Goal: Download file/media

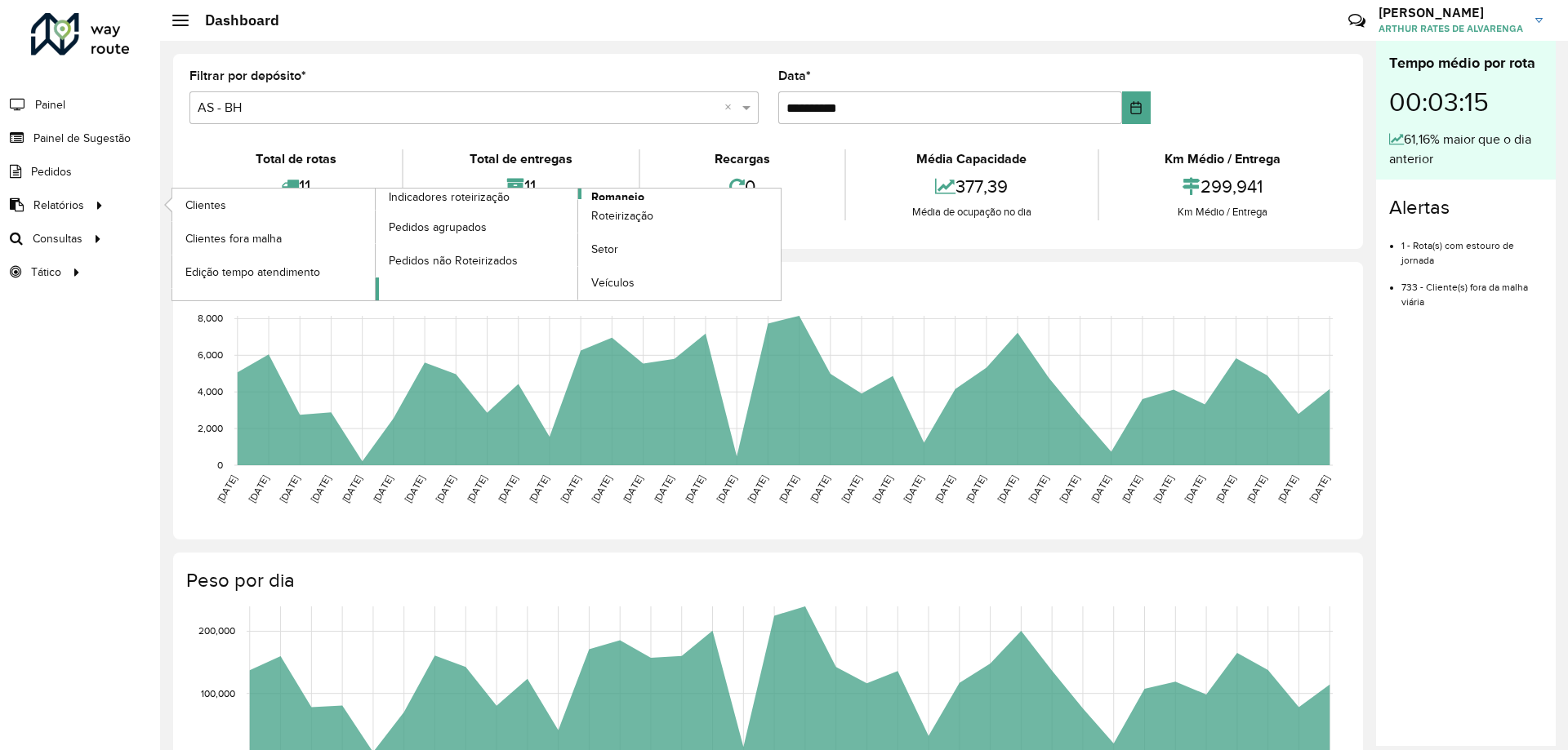
click at [595, 198] on span "Romaneio" at bounding box center [618, 197] width 53 height 17
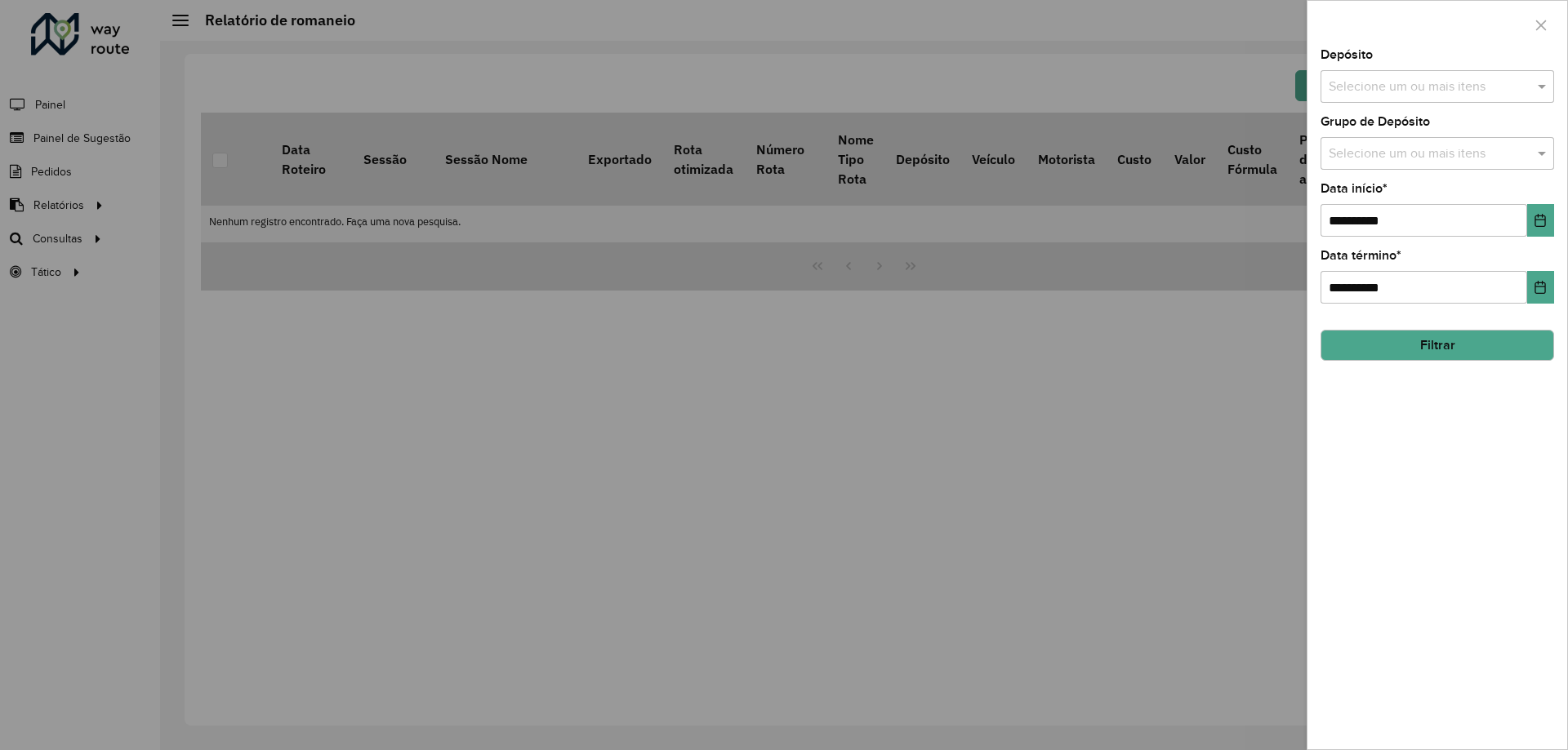
click at [1434, 64] on div "Depósito Selecione um ou mais itens" at bounding box center [1436, 76] width 233 height 54
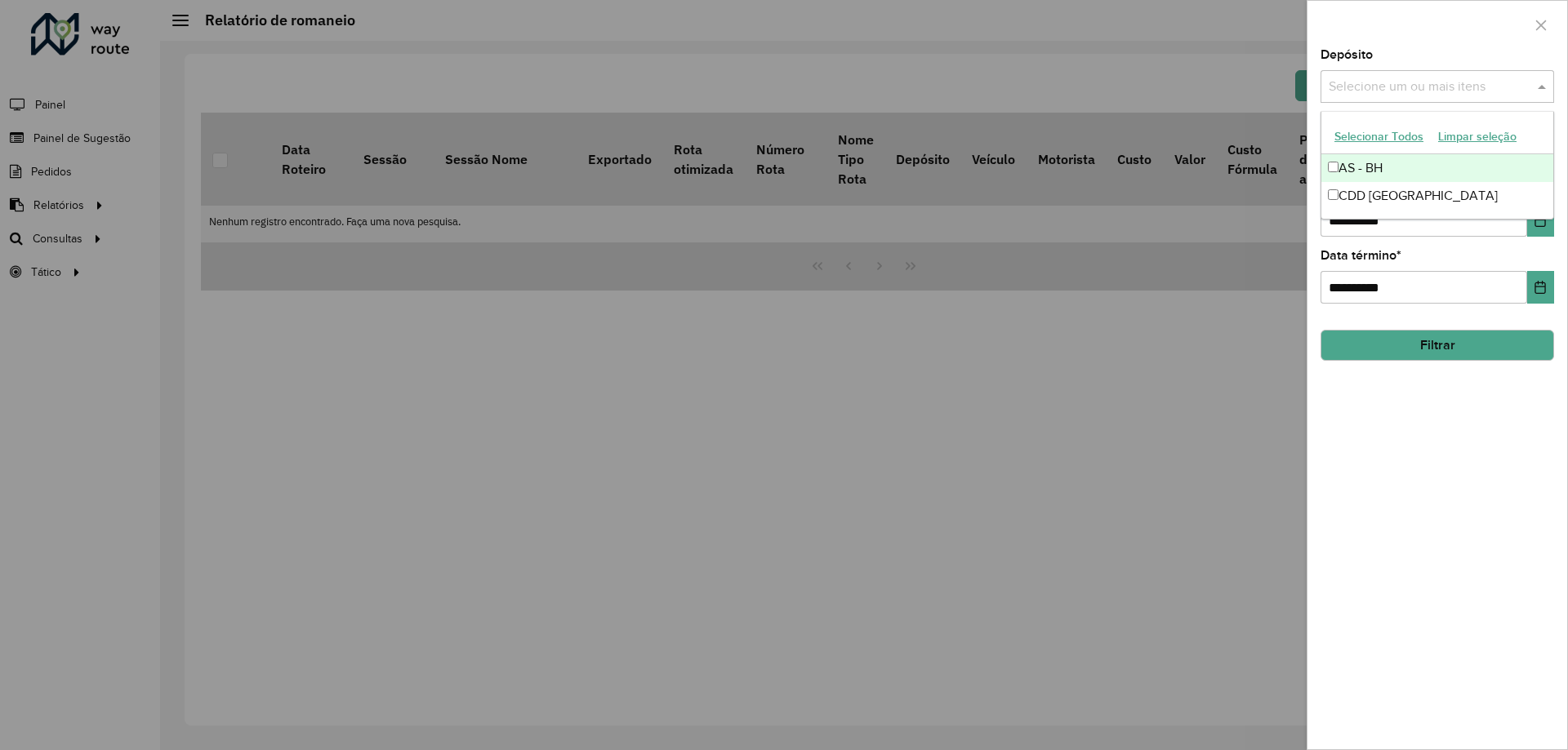
click at [1451, 73] on div "Selecione um ou mais itens" at bounding box center [1436, 87] width 233 height 33
drag, startPoint x: 1340, startPoint y: 181, endPoint x: 1348, endPoint y: 206, distance: 26.2
click at [1348, 206] on div "AS - BH CDD [GEOGRAPHIC_DATA]" at bounding box center [1436, 182] width 231 height 56
click at [1348, 206] on div "CDD [GEOGRAPHIC_DATA]" at bounding box center [1436, 196] width 231 height 27
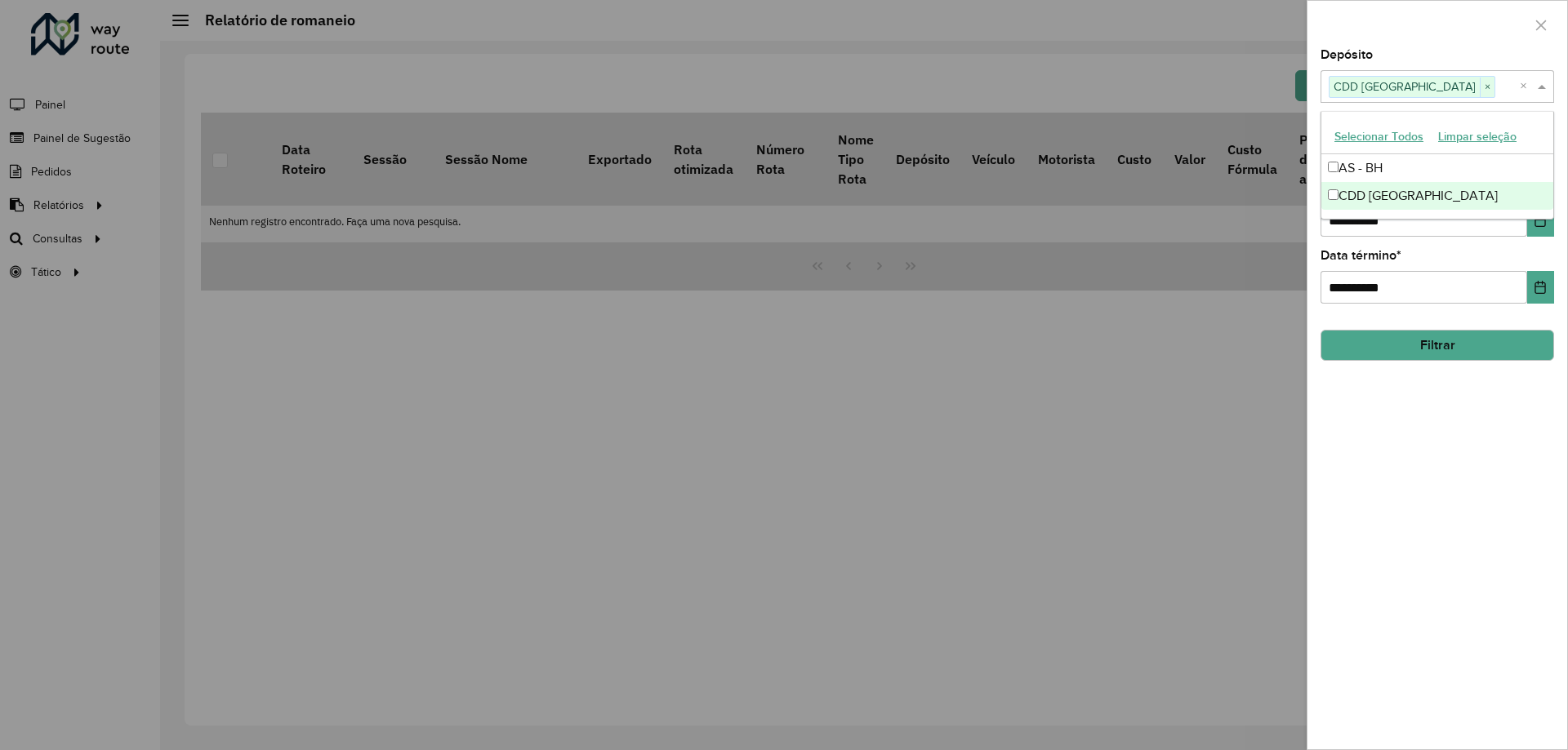
click at [1416, 435] on div "**********" at bounding box center [1437, 400] width 260 height 701
click at [1436, 346] on button "Filtrar" at bounding box center [1436, 346] width 233 height 31
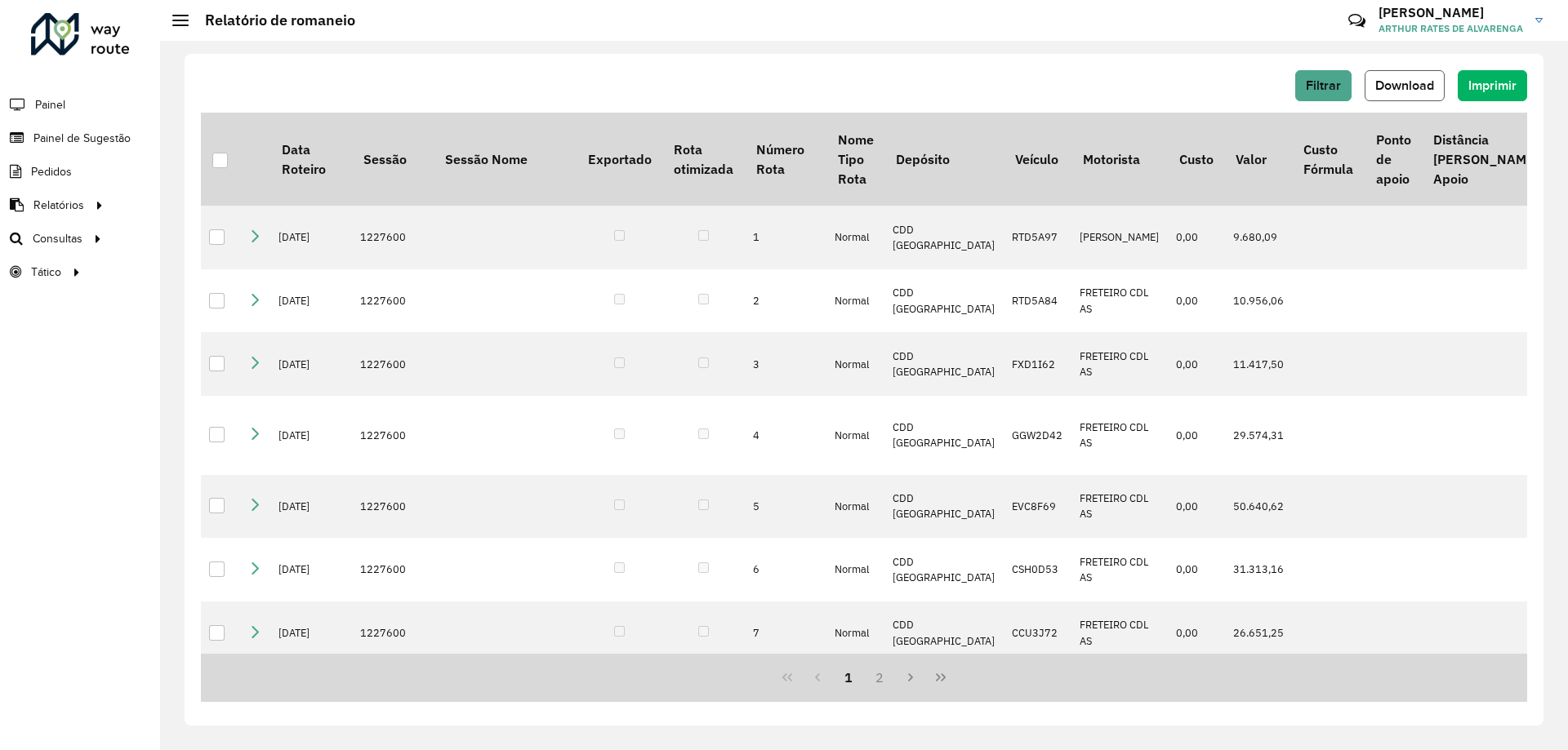
click at [1411, 95] on button "Download" at bounding box center [1403, 86] width 80 height 31
drag, startPoint x: 1294, startPoint y: 101, endPoint x: 1301, endPoint y: 92, distance: 11.4
click at [1293, 101] on div "Filtrar Download Imprimir" at bounding box center [864, 86] width 1326 height 31
click at [1301, 92] on button "Filtrar" at bounding box center [1323, 86] width 57 height 31
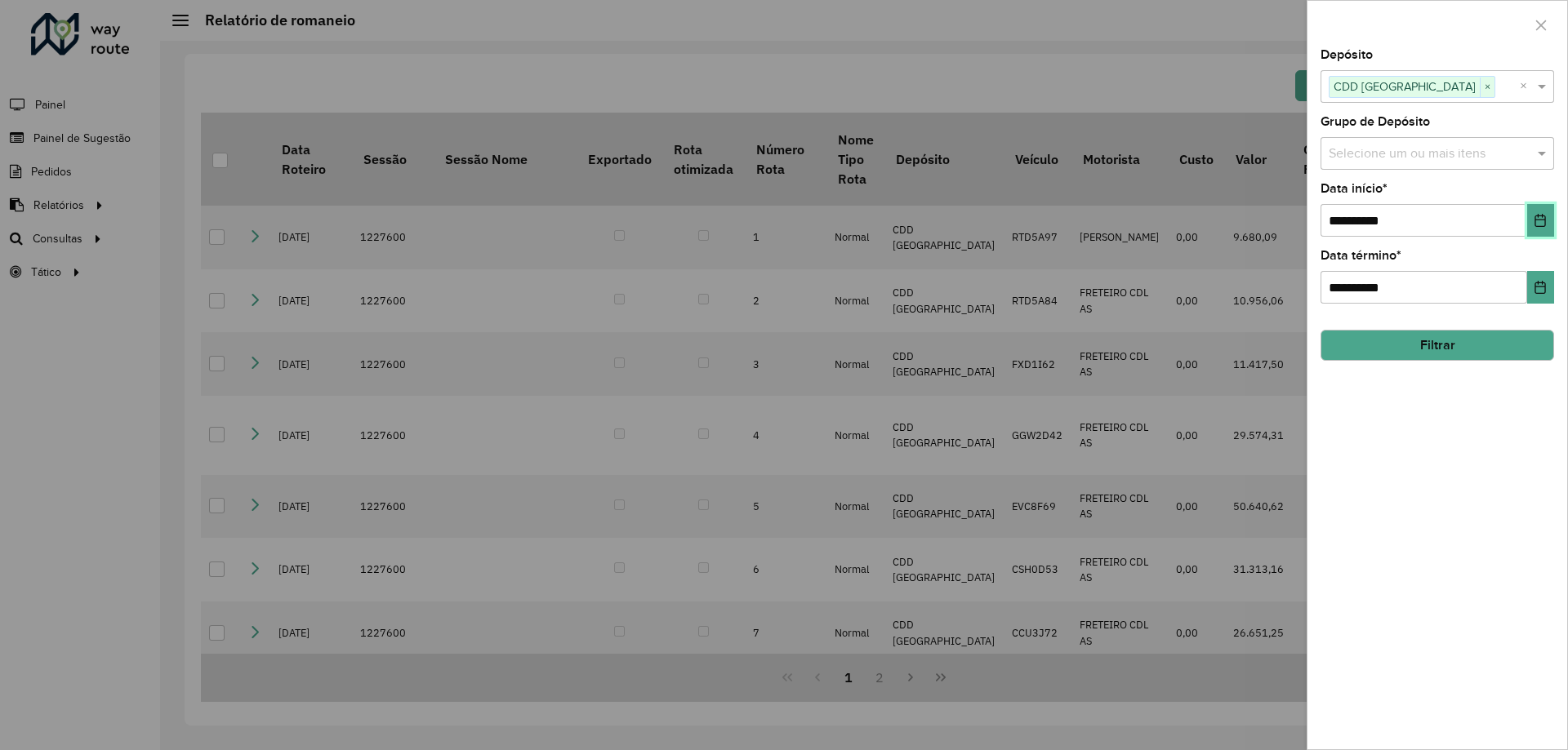
click at [1540, 217] on icon "Choose Date" at bounding box center [1540, 220] width 13 height 13
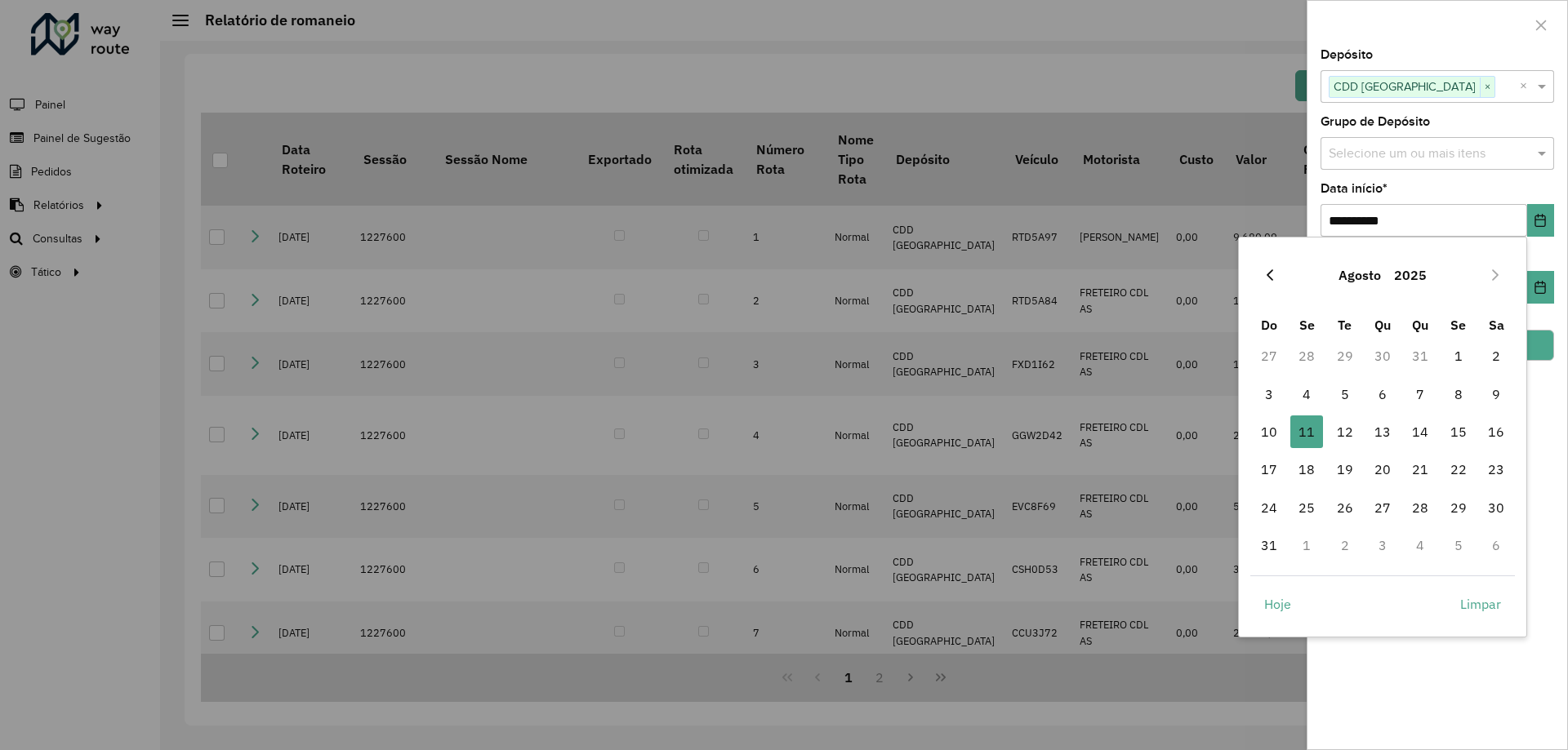
click at [1273, 270] on icon "Previous Month" at bounding box center [1270, 275] width 13 height 13
click at [1350, 364] on span "1" at bounding box center [1345, 356] width 33 height 33
type input "**********"
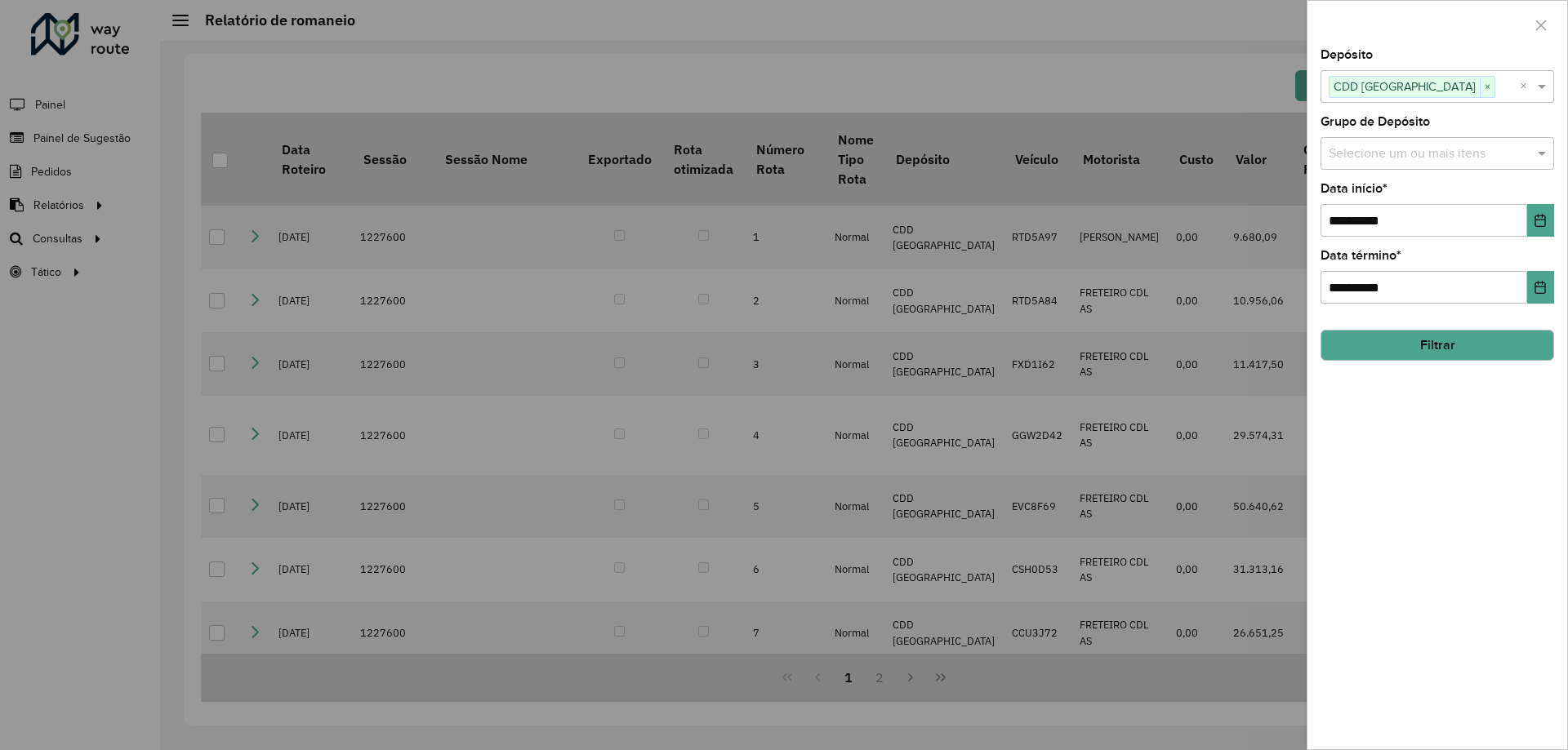
click at [1437, 428] on div "**********" at bounding box center [1437, 400] width 260 height 701
click at [1432, 354] on button "Filtrar" at bounding box center [1436, 346] width 233 height 31
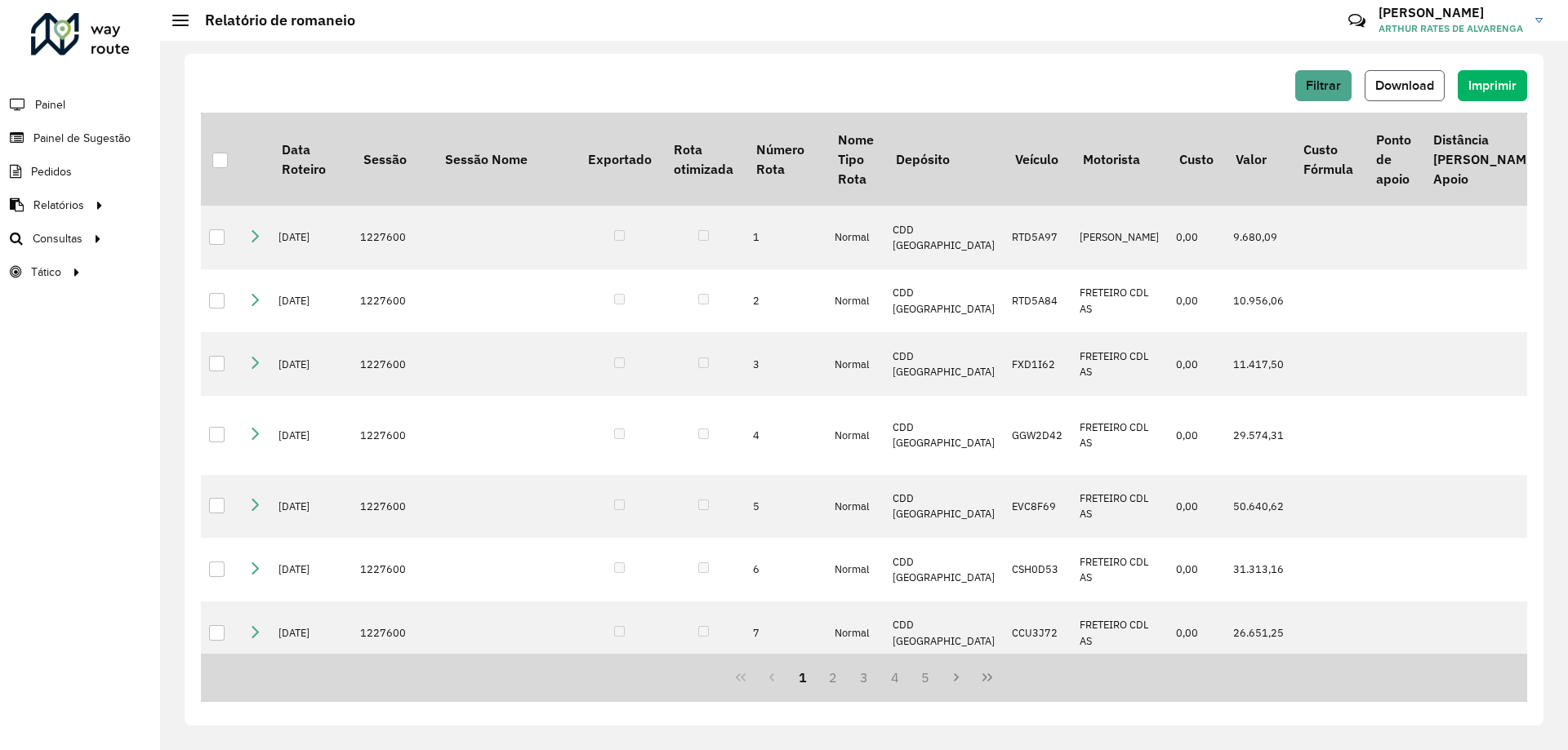
click at [1391, 98] on button "Download" at bounding box center [1403, 86] width 80 height 31
